Goal: Navigation & Orientation: Find specific page/section

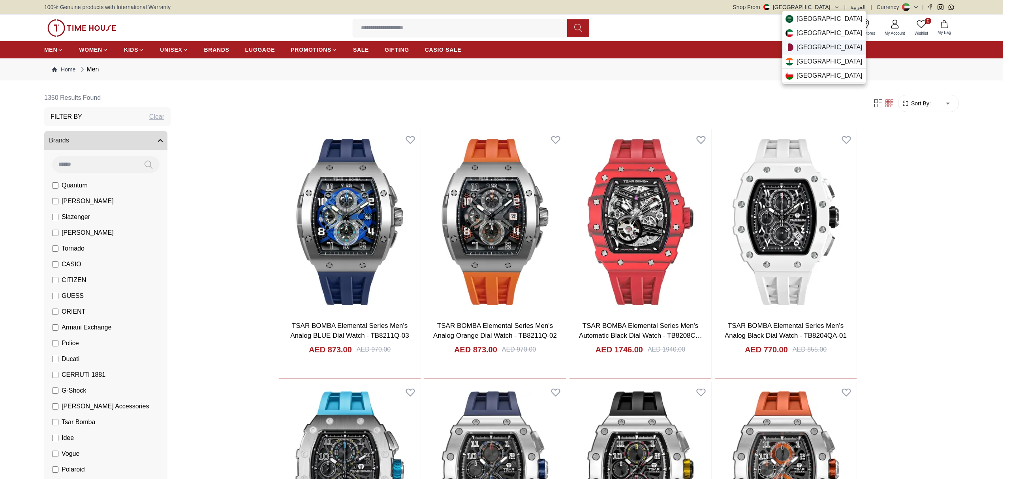
click at [820, 52] on div "[GEOGRAPHIC_DATA]" at bounding box center [823, 47] width 83 height 14
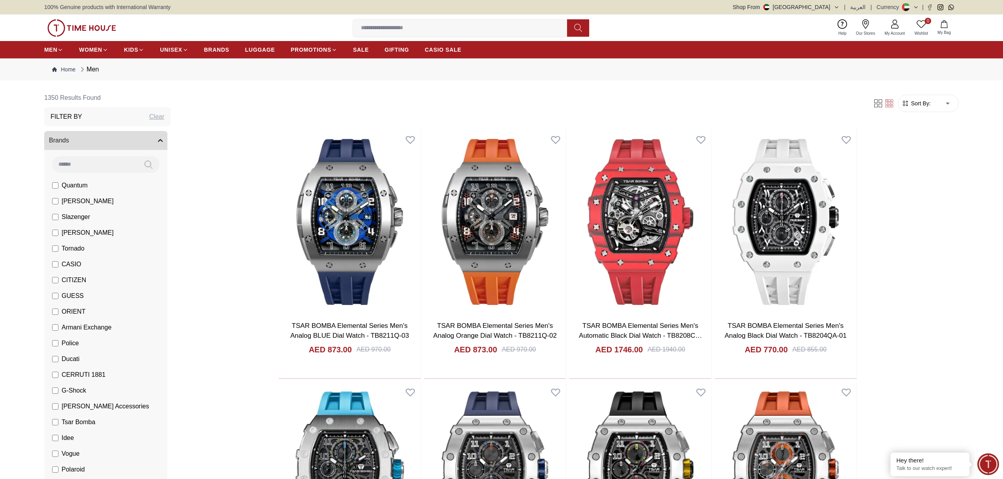
click at [831, 6] on button "Shop From [GEOGRAPHIC_DATA]" at bounding box center [786, 7] width 107 height 8
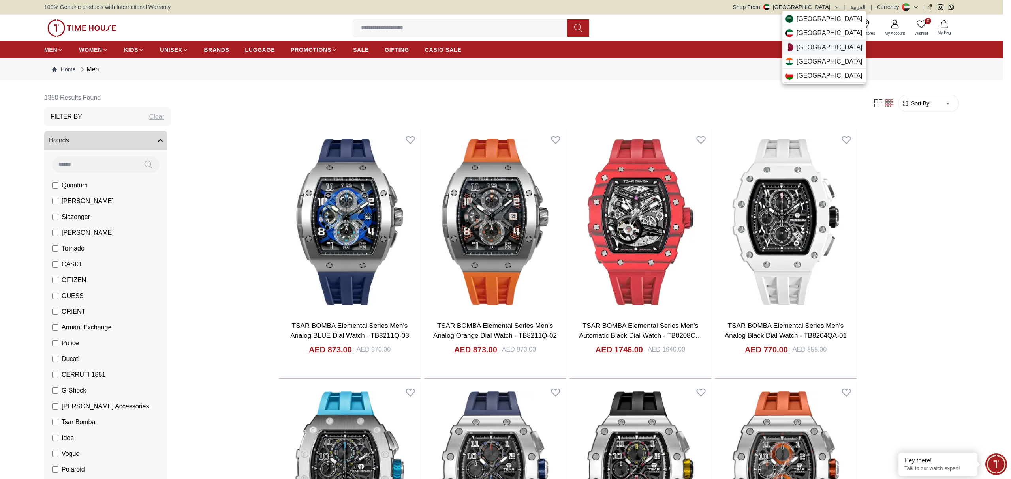
click at [824, 43] on div "[GEOGRAPHIC_DATA]" at bounding box center [823, 47] width 83 height 14
